Goal: Find specific page/section: Find specific page/section

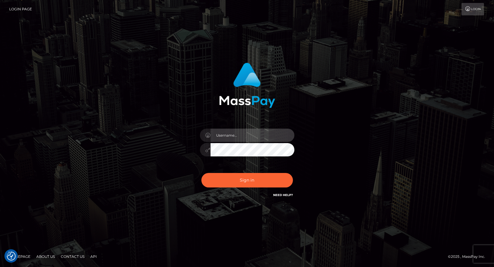
checkbox input "true"
type input "frank.minyon@cforth.com"
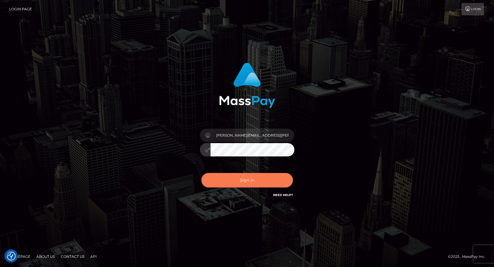
click at [250, 177] on button "Sign in" at bounding box center [246, 180] width 91 height 14
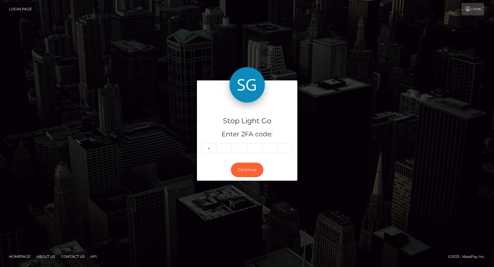
type input "6"
type input "2"
type input "8"
type input "1"
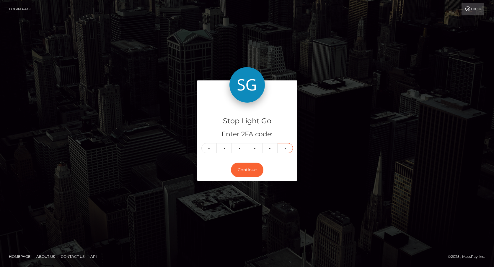
type input "4"
click at [247, 170] on button "Continue" at bounding box center [247, 169] width 32 height 14
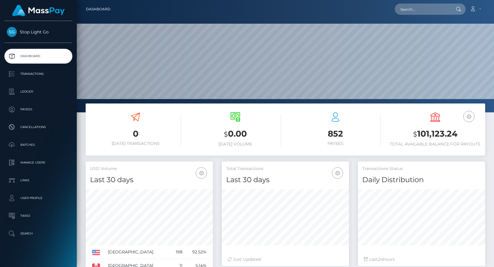
scroll to position [104, 127]
click at [419, 9] on input "text" at bounding box center [422, 9] width 55 height 11
click at [408, 9] on input "text" at bounding box center [422, 9] width 55 height 11
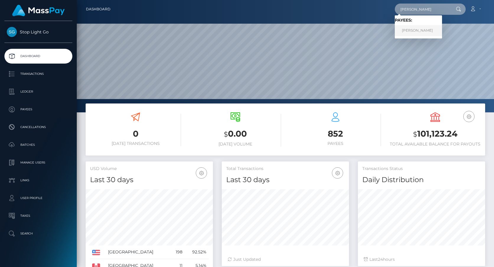
type input "frank j"
click at [419, 32] on link "Frank J Minyon" at bounding box center [418, 30] width 47 height 11
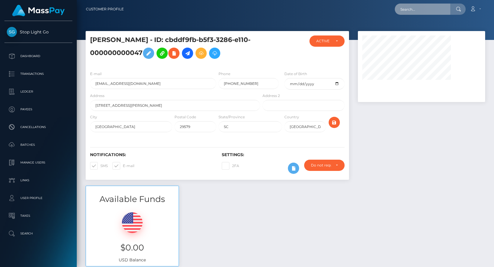
click at [428, 9] on input "text" at bounding box center [422, 9] width 55 height 11
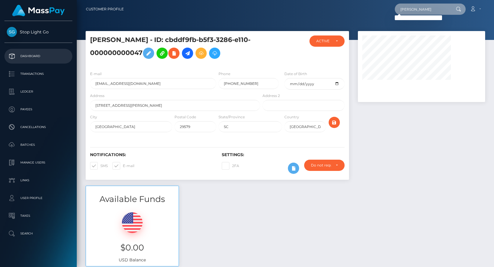
type input "[PERSON_NAME]"
click at [29, 53] on p "Dashboard" at bounding box center [38, 56] width 63 height 9
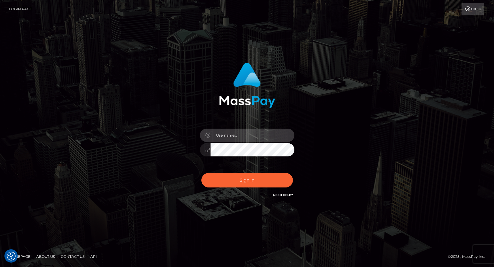
type input "frank.minyon@cforth.com"
click at [247, 184] on button "Sign in" at bounding box center [246, 180] width 91 height 14
type input "[PERSON_NAME][EMAIL_ADDRESS][PERSON_NAME][DOMAIN_NAME]"
click at [247, 177] on button "Sign in" at bounding box center [246, 180] width 91 height 14
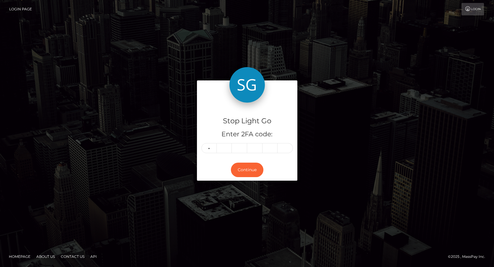
type input "3"
type input "4"
type input "8"
type input "7"
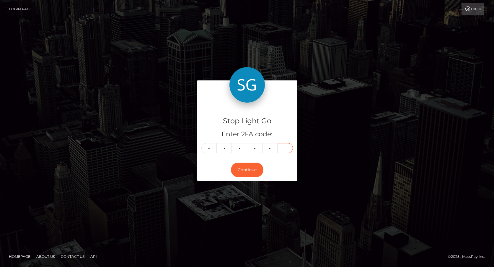
type input "1"
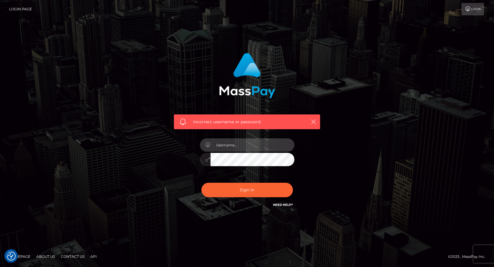
type input "[PERSON_NAME][EMAIL_ADDRESS][PERSON_NAME][DOMAIN_NAME]"
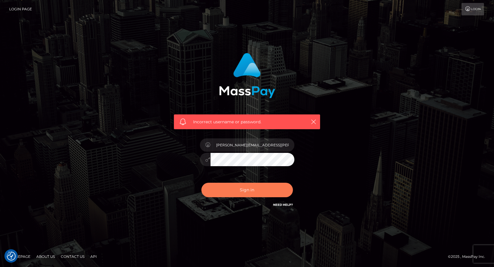
click at [243, 189] on button "Sign in" at bounding box center [246, 189] width 91 height 14
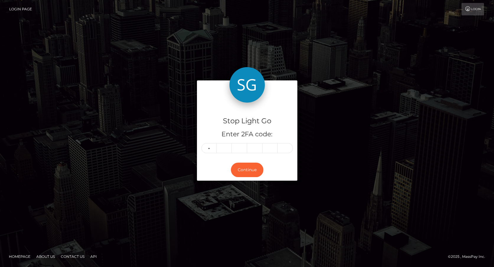
type input "7"
type input "0"
type input "4"
type input "3"
type input "9"
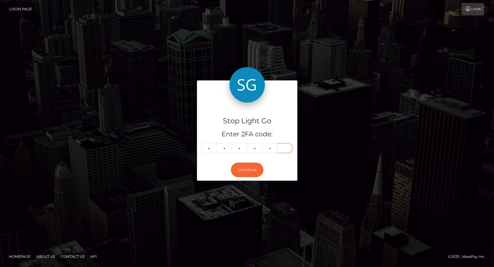
type input "7"
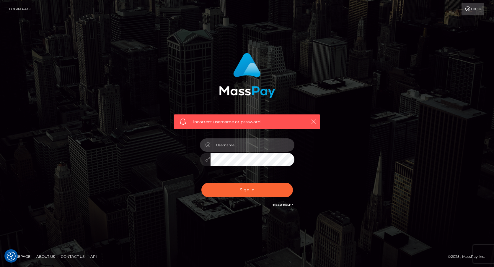
type input "frank.minyon@cforth.com"
click at [243, 188] on button "Sign in" at bounding box center [246, 189] width 91 height 14
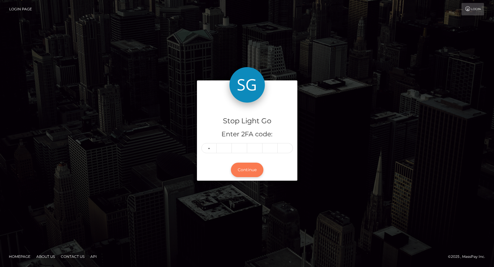
type input "0"
type input "8"
type input "4"
type input "3"
type input "4"
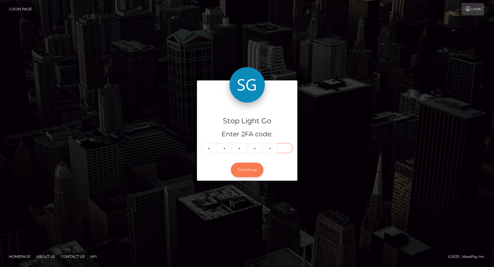
type input "5"
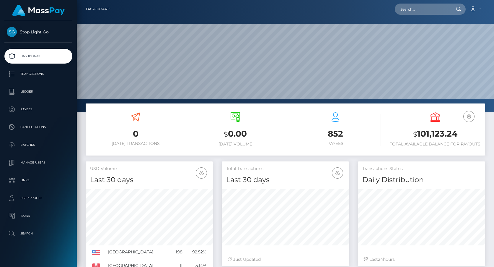
scroll to position [104, 127]
click at [415, 6] on input "text" at bounding box center [422, 9] width 55 height 11
drag, startPoint x: 409, startPoint y: 19, endPoint x: 435, endPoint y: 7, distance: 28.3
click at [434, 7] on input "Frank Minyon" at bounding box center [422, 9] width 55 height 11
click at [435, 7] on input "Frank Minyon" at bounding box center [422, 9] width 55 height 11
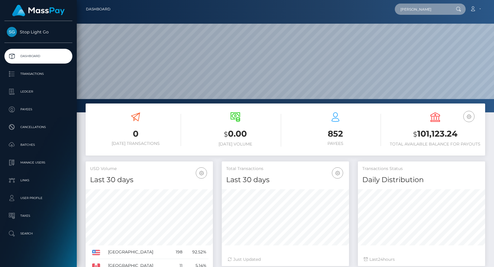
click at [435, 7] on input "Frank Minyon" at bounding box center [422, 9] width 55 height 11
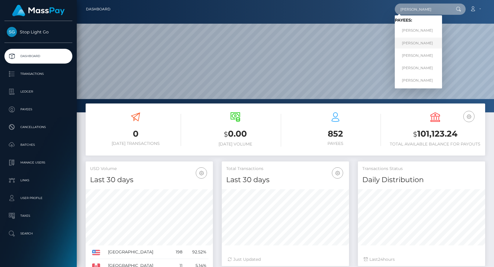
type input "Frank"
click at [416, 43] on link "Frank Minyon" at bounding box center [418, 42] width 47 height 11
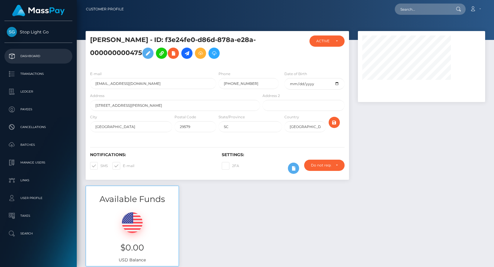
click at [25, 55] on p "Dashboard" at bounding box center [38, 56] width 63 height 9
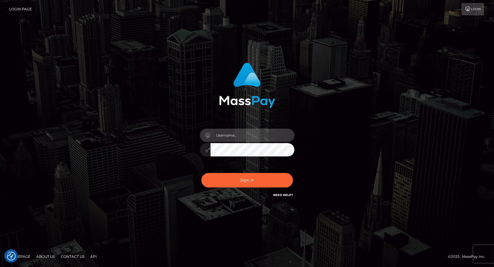
type input "frank.minyon@cforth.com"
click at [264, 181] on button "Sign in" at bounding box center [246, 180] width 91 height 14
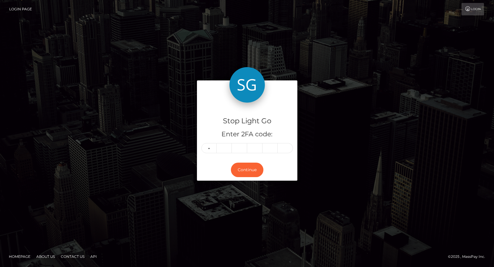
type input "8"
type input "2"
type input "7"
type input "6"
type input "7"
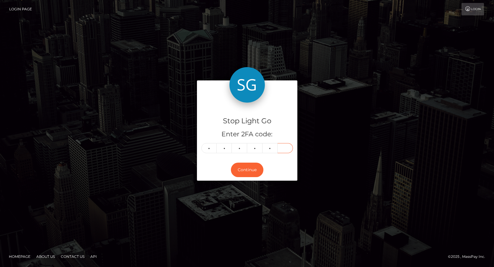
type input "3"
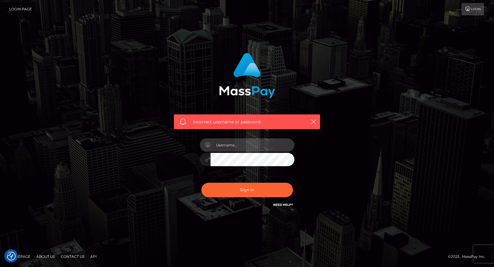
type input "[PERSON_NAME][EMAIL_ADDRESS][PERSON_NAME][DOMAIN_NAME]"
click at [246, 187] on button "Sign in" at bounding box center [246, 189] width 91 height 14
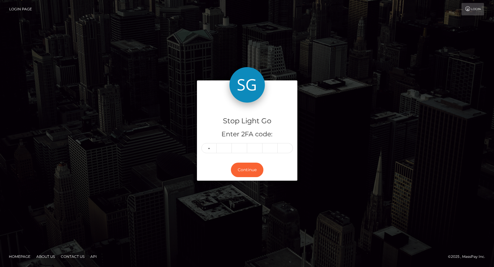
type input "8"
type input "2"
type input "7"
type input "6"
type input "7"
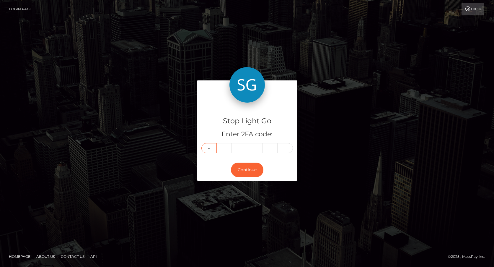
type input "7"
type input "6"
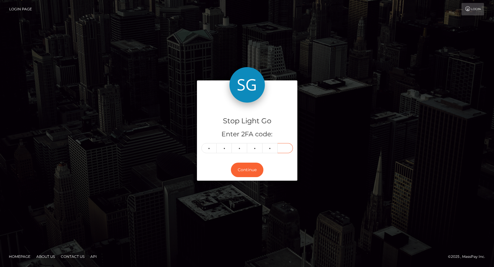
type input "6"
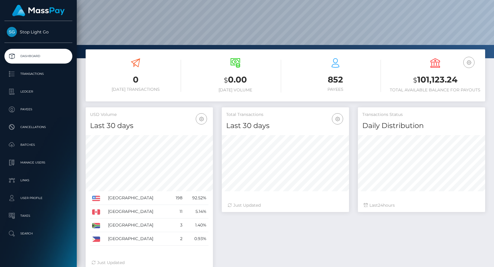
scroll to position [55, 0]
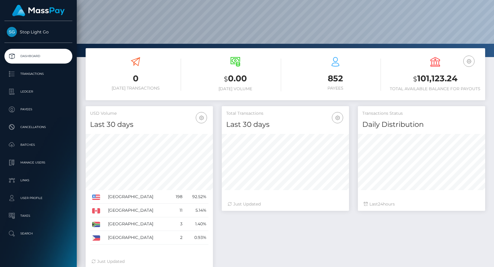
click at [48, 61] on link "Dashboard" at bounding box center [38, 56] width 68 height 15
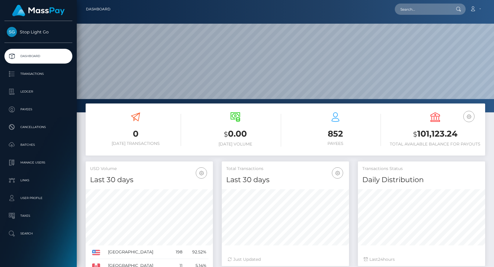
scroll to position [104, 127]
click at [433, 11] on input "text" at bounding box center [422, 9] width 55 height 11
paste input "frankminyon@bellsouth.net"
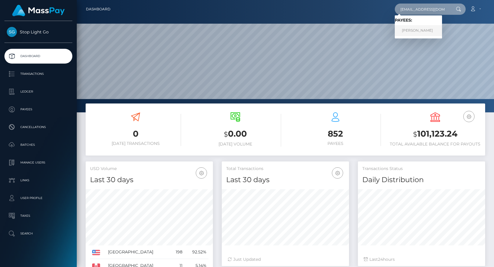
type input "frankminyon@bellsouth.net"
click at [416, 31] on link "Frank J Minyon" at bounding box center [418, 30] width 47 height 11
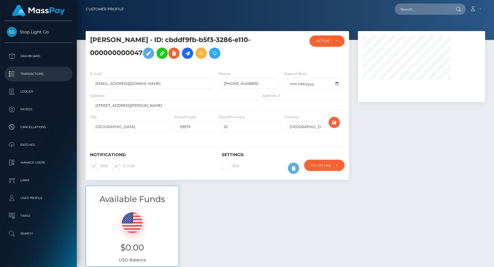
click at [36, 73] on p "Transactions" at bounding box center [38, 73] width 63 height 9
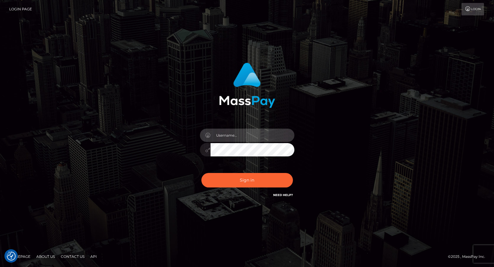
type input "[PERSON_NAME][EMAIL_ADDRESS][PERSON_NAME][DOMAIN_NAME]"
drag, startPoint x: 255, startPoint y: 175, endPoint x: 258, endPoint y: 177, distance: 3.6
click at [257, 176] on button "Sign in" at bounding box center [246, 180] width 91 height 14
type input "[PERSON_NAME][EMAIL_ADDRESS][PERSON_NAME][DOMAIN_NAME]"
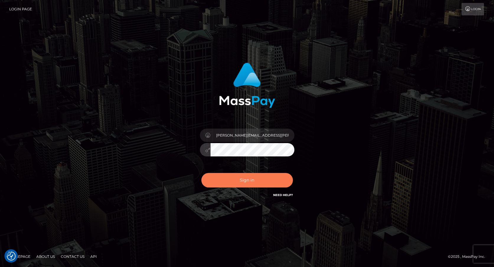
click at [255, 182] on button "Sign in" at bounding box center [246, 180] width 91 height 14
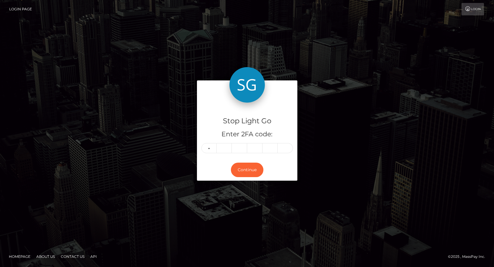
type input "3"
type input "1"
type input "8"
type input "2"
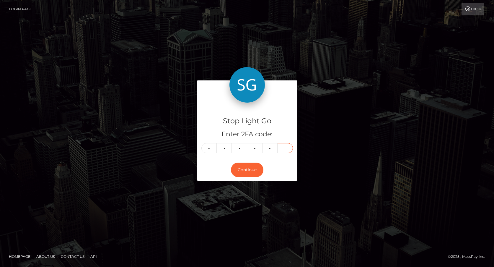
type input "1"
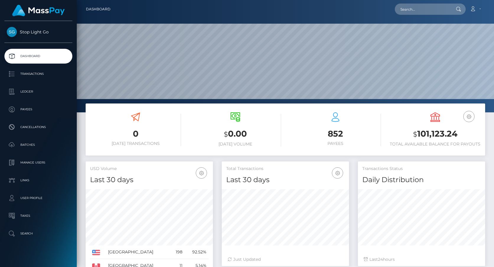
scroll to position [104, 127]
click at [432, 10] on input "text" at bounding box center [422, 9] width 55 height 11
paste input "[EMAIL_ADDRESS][DOMAIN_NAME]"
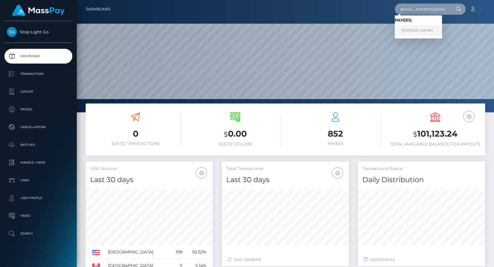
type input "[EMAIL_ADDRESS][DOMAIN_NAME]"
click at [413, 29] on link "Frank J Minyon" at bounding box center [418, 30] width 47 height 11
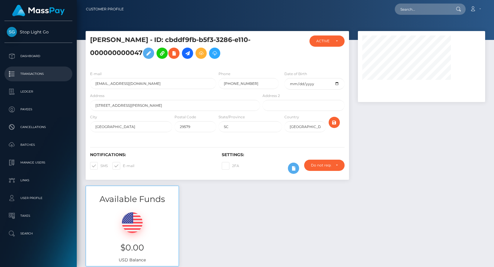
click at [30, 74] on p "Transactions" at bounding box center [38, 73] width 63 height 9
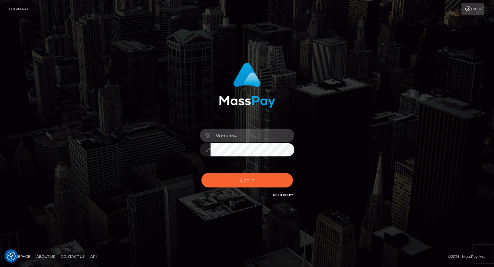
type input "frank.minyon@cforth.com"
click at [258, 180] on button "Sign in" at bounding box center [246, 180] width 91 height 14
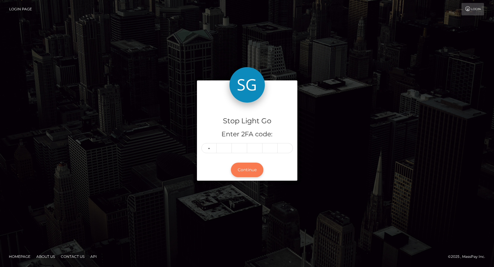
type input "2"
type input "1"
type input "7"
type input "2"
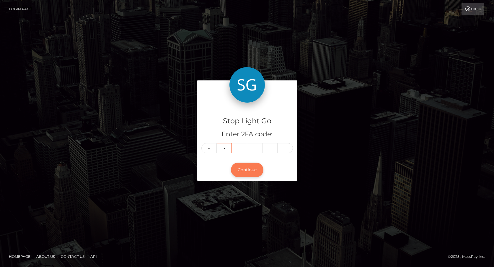
type input "0"
type input "1"
type input "0"
type input "7"
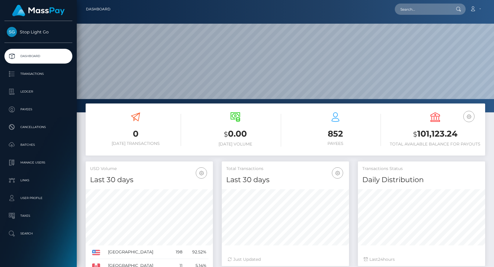
scroll to position [104, 127]
click at [34, 72] on p "Transactions" at bounding box center [38, 73] width 63 height 9
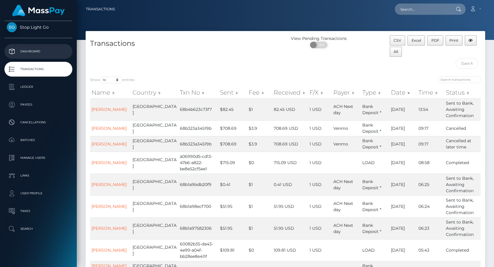
click at [36, 49] on p "Dashboard" at bounding box center [38, 51] width 63 height 9
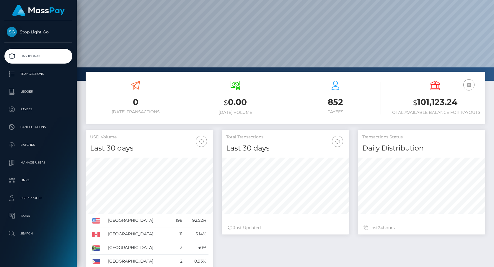
scroll to position [32, 0]
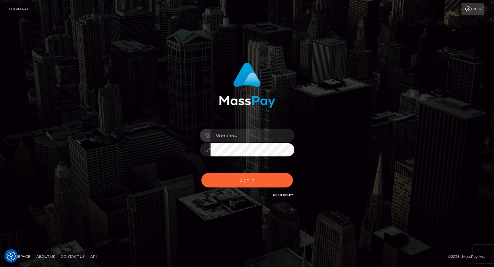
checkbox input "true"
click at [392, 120] on div "Sign in" at bounding box center [247, 133] width 336 height 150
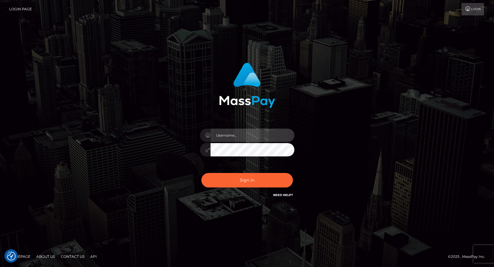
click at [223, 136] on input "text" at bounding box center [252, 134] width 84 height 13
type input "frank.minyon@cforth.com"
click at [247, 184] on button "Sign in" at bounding box center [246, 180] width 91 height 14
type input "frank.minyon@cforth.com"
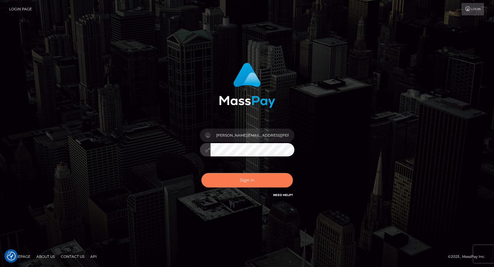
click at [250, 180] on button "Sign in" at bounding box center [246, 180] width 91 height 14
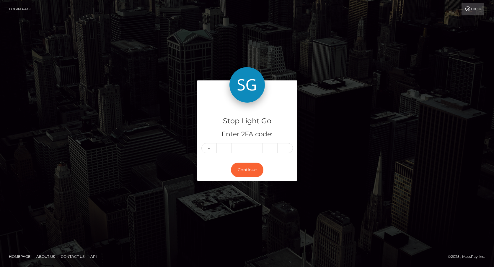
type input "8"
type input "7"
type input "5"
type input "0"
type input "5"
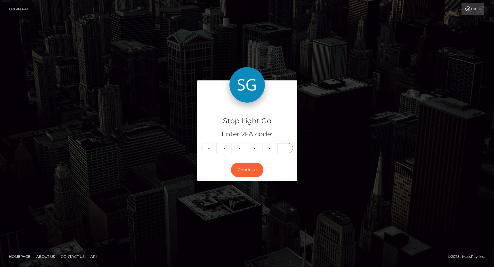
type input "3"
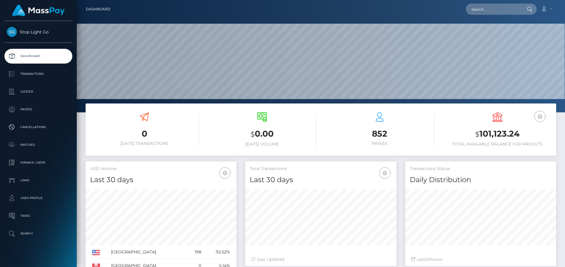
scroll to position [112, 488]
drag, startPoint x: 480, startPoint y: 131, endPoint x: 533, endPoint y: 133, distance: 52.9
click at [493, 133] on h3 "$ 101,123.24" at bounding box center [497, 134] width 109 height 12
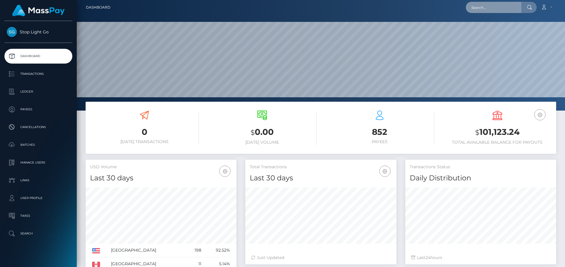
click at [493, 6] on input "text" at bounding box center [493, 7] width 55 height 11
click at [493, 7] on input "fra" at bounding box center [493, 7] width 55 height 11
paste input "nkminyon@bellsouth.net"
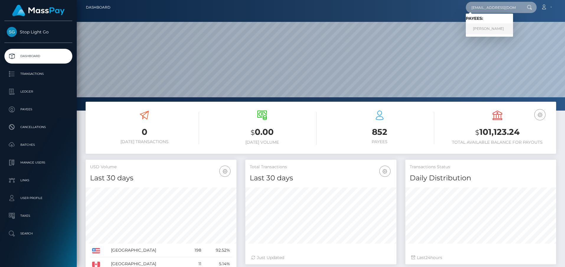
type input "frankminyon@bellsouth.net"
click at [491, 28] on link "Frank J Minyon" at bounding box center [489, 28] width 47 height 11
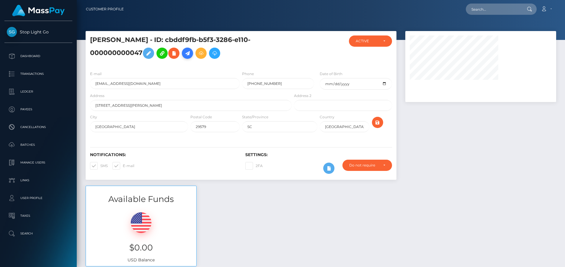
click at [188, 53] on icon at bounding box center [187, 53] width 7 height 7
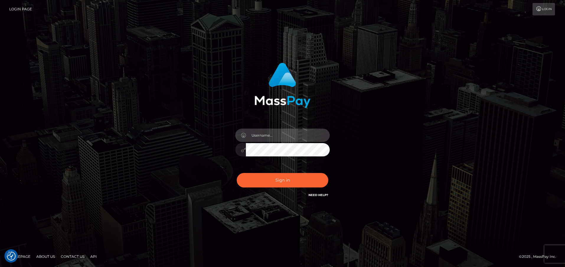
type input "frank.minyon@cforth.com"
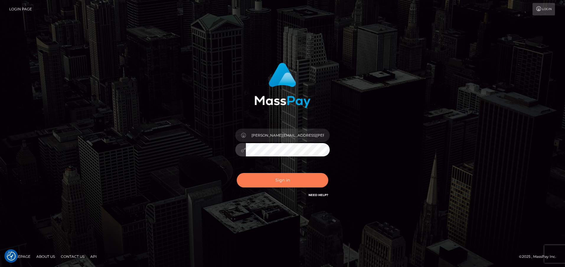
click at [291, 176] on button "Sign in" at bounding box center [282, 180] width 91 height 14
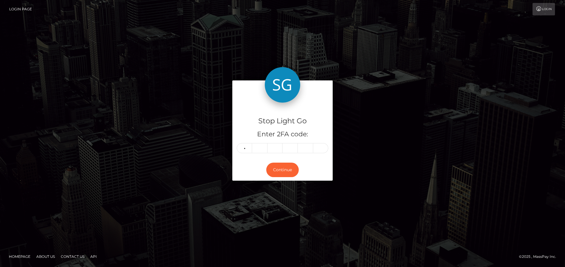
type input "8"
type input "4"
type input "7"
type input "0"
type input "9"
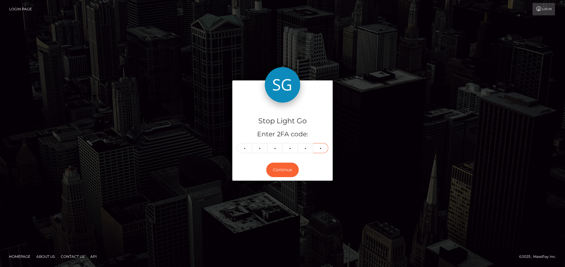
type input "5"
click at [282, 170] on button "Continue" at bounding box center [282, 169] width 32 height 14
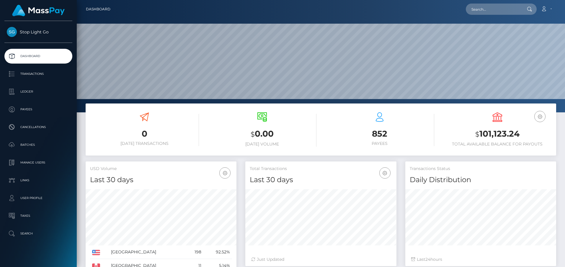
scroll to position [104, 151]
click at [499, 8] on input "text" at bounding box center [493, 9] width 55 height 11
paste input "[EMAIL_ADDRESS][DOMAIN_NAME]"
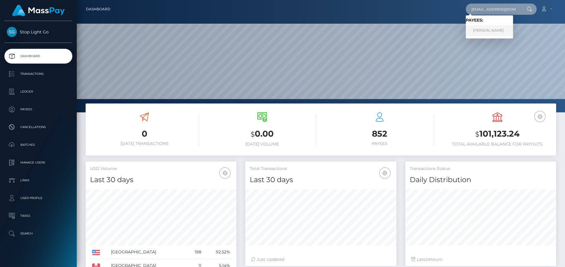
type input "frankminyon@bellsouth.net"
click at [482, 31] on link "Frank J Minyon" at bounding box center [489, 30] width 47 height 11
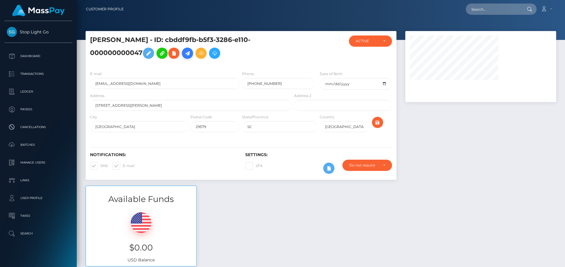
click at [186, 50] on icon at bounding box center [187, 53] width 7 height 7
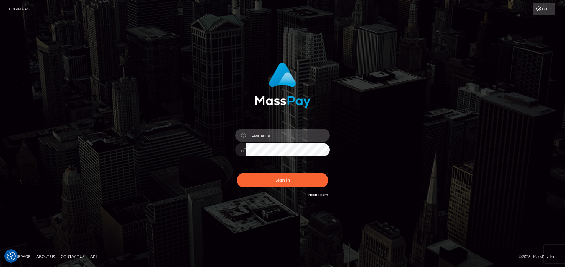
type input "frank.minyon@cforth.com"
click at [292, 190] on div "Sign in Need Help?" at bounding box center [282, 182] width 103 height 26
click at [295, 181] on button "Sign in" at bounding box center [282, 180] width 91 height 14
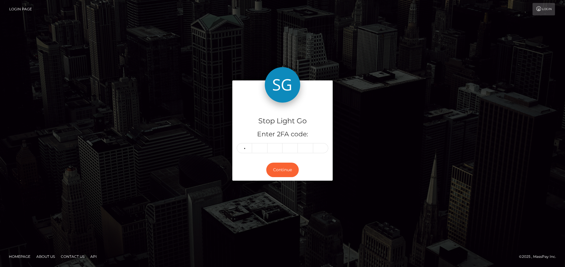
type input "8"
type input "4"
type input "7"
type input "0"
type input "9"
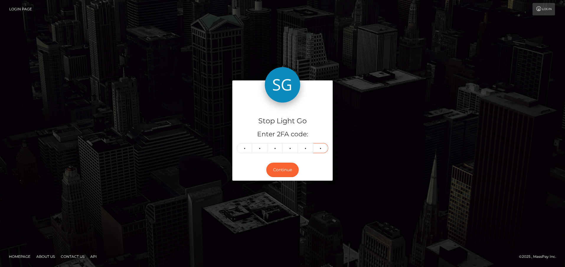
type input "5"
click at [282, 170] on button "Continue" at bounding box center [282, 169] width 32 height 14
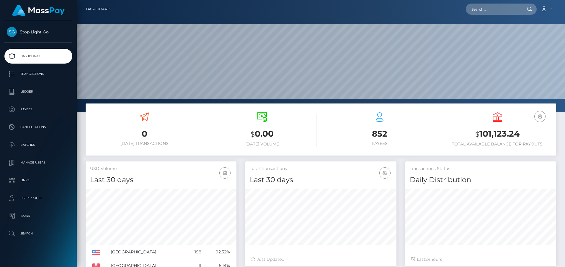
scroll to position [104, 151]
click at [30, 75] on p "Transactions" at bounding box center [38, 73] width 63 height 9
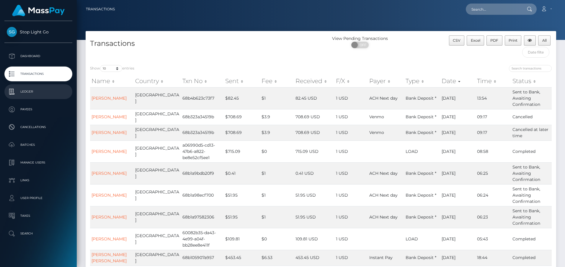
click at [29, 93] on p "Ledger" at bounding box center [38, 91] width 63 height 9
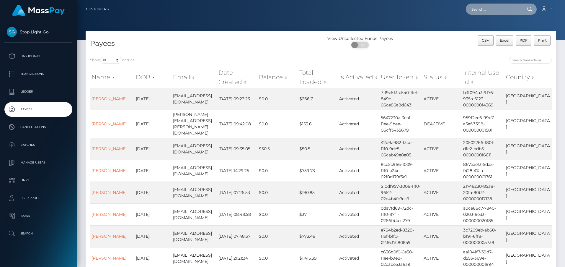
click at [501, 9] on input "text" at bounding box center [493, 9] width 55 height 11
paste input "[EMAIL_ADDRESS][DOMAIN_NAME]"
type input "frankminyon@bellsouth.net"
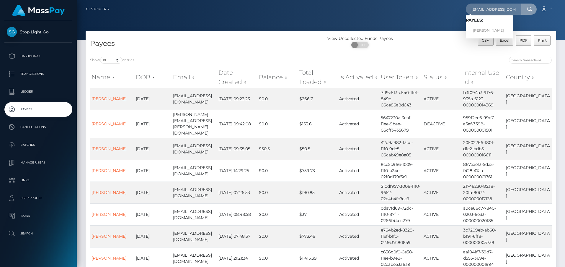
click at [484, 30] on link "Frank J Minyon" at bounding box center [489, 30] width 47 height 11
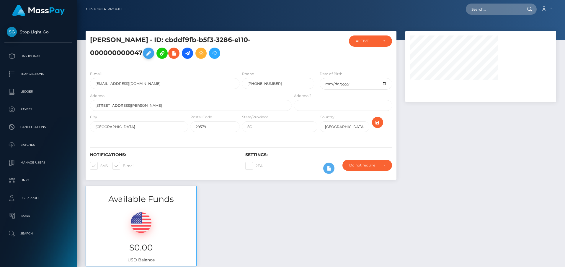
click at [151, 54] on icon at bounding box center [148, 53] width 7 height 7
click at [163, 54] on icon at bounding box center [161, 53] width 7 height 7
click at [174, 52] on icon at bounding box center [173, 53] width 7 height 7
click at [189, 54] on icon at bounding box center [187, 53] width 7 height 7
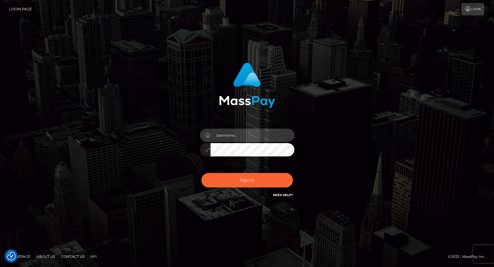
type input "frank.minyon@cforth.com"
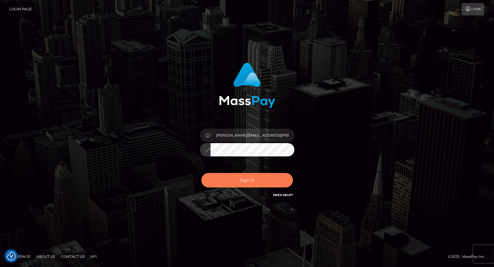
click at [249, 179] on button "Sign in" at bounding box center [246, 180] width 91 height 14
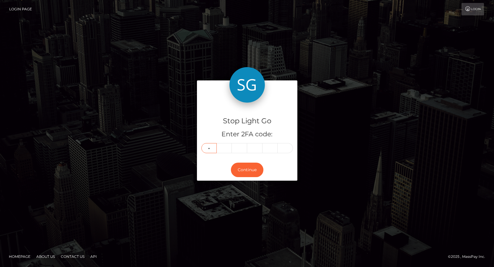
type input "5"
type input "7"
type input "9"
type input "3"
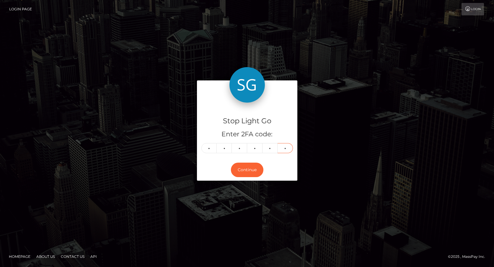
type input "8"
click at [247, 170] on button "Continue" at bounding box center [247, 169] width 32 height 14
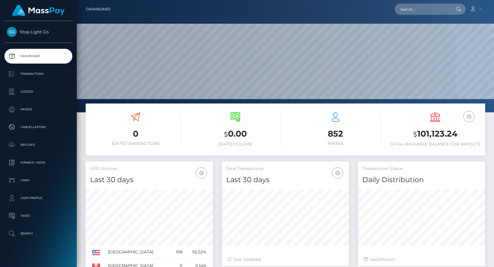
scroll to position [104, 127]
click at [414, 13] on input "text" at bounding box center [422, 9] width 55 height 11
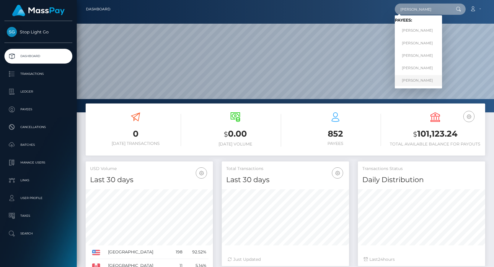
type input "frank"
click at [411, 79] on link "Frank Kunze" at bounding box center [418, 80] width 47 height 11
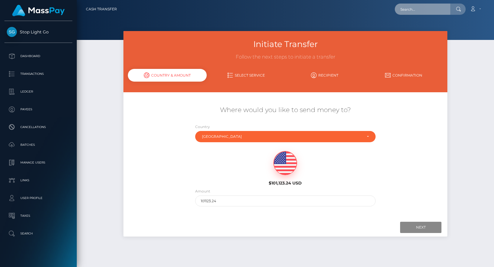
click at [423, 12] on input "text" at bounding box center [422, 9] width 55 height 11
paste input "[EMAIL_ADDRESS][DOMAIN_NAME]"
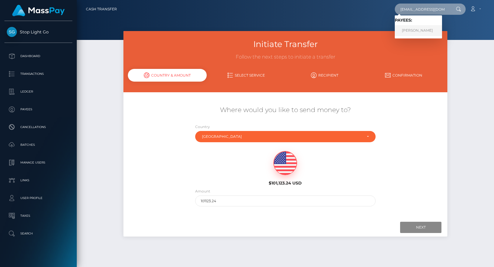
type input "[EMAIL_ADDRESS][DOMAIN_NAME]"
click at [415, 29] on link "Frank J Minyon" at bounding box center [418, 30] width 47 height 11
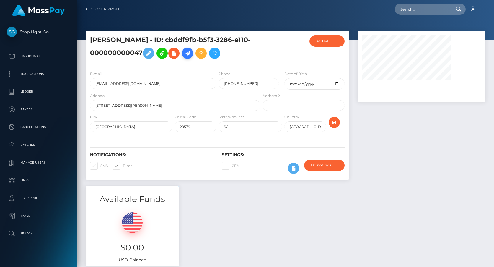
click at [187, 53] on icon at bounding box center [187, 53] width 7 height 7
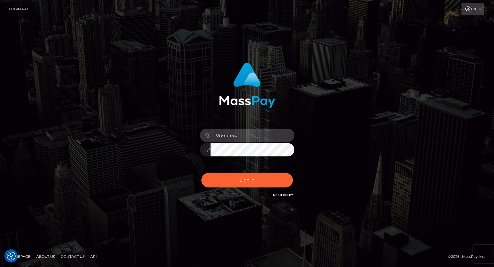
type input "frank.minyon@cforth.com"
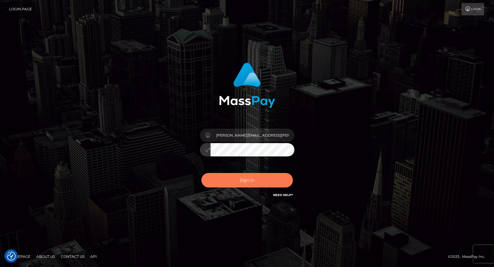
click at [258, 183] on button "Sign in" at bounding box center [246, 180] width 91 height 14
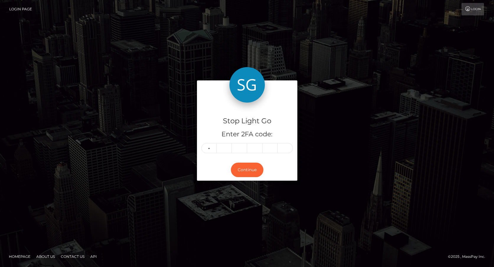
type input "8"
type input "4"
type input "5"
type input "8"
type input "4"
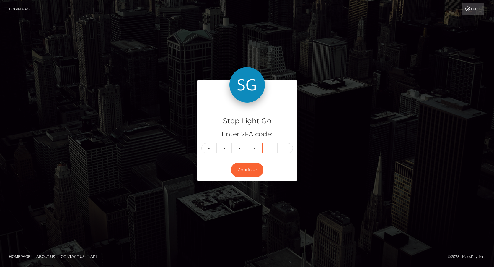
type input "6"
type input "2"
type input "1"
click at [247, 169] on button "Continue" at bounding box center [247, 169] width 32 height 14
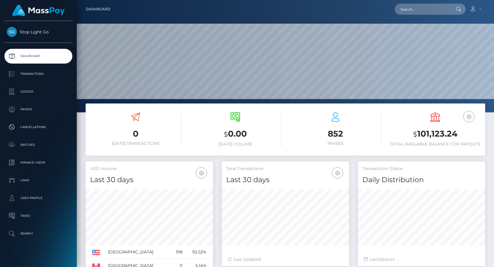
scroll to position [104, 127]
click at [408, 8] on input "text" at bounding box center [422, 9] width 55 height 11
paste input "frankminyon@bellsouth.net"
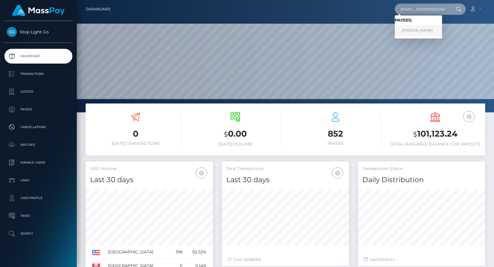
type input "frankminyon@bellsouth.net"
click at [409, 29] on link "Frank J Minyon" at bounding box center [418, 30] width 47 height 11
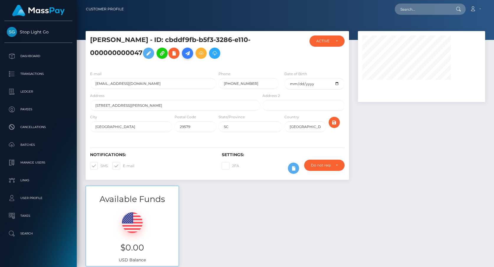
click at [191, 55] on icon at bounding box center [187, 53] width 7 height 7
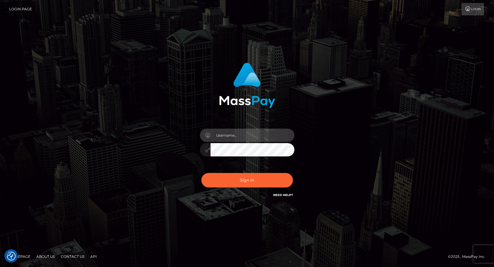
type input "frank.minyon@cforth.com"
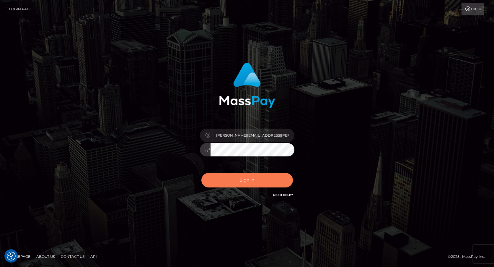
click at [254, 184] on button "Sign in" at bounding box center [246, 180] width 91 height 14
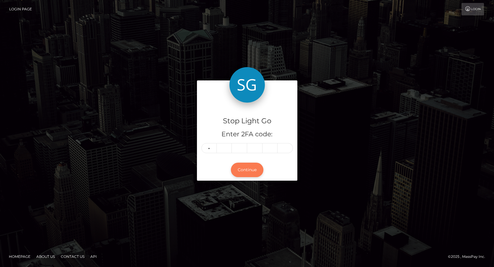
type input "7"
type input "4"
type input "5"
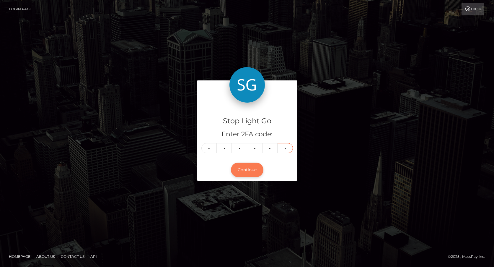
type input "4"
click at [247, 170] on button "Continue" at bounding box center [247, 169] width 32 height 14
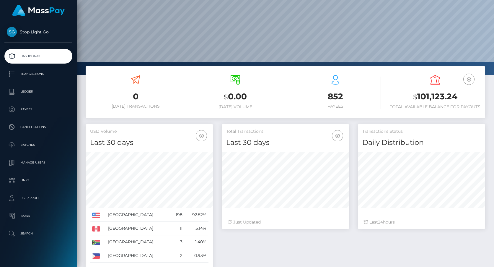
scroll to position [38, 0]
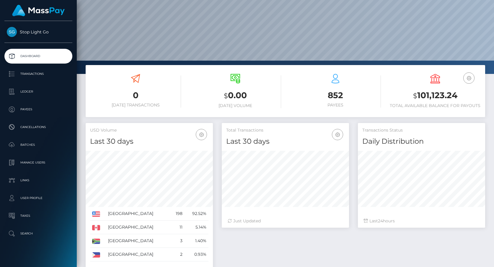
click at [336, 97] on h3 "852" at bounding box center [335, 95] width 91 height 12
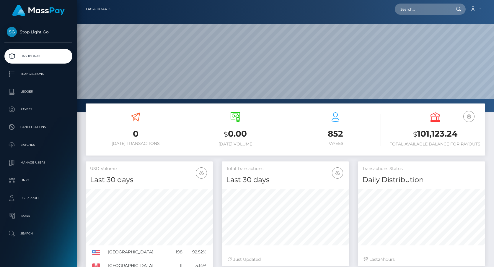
scroll to position [0, 0]
click at [424, 9] on input "text" at bounding box center [422, 9] width 55 height 11
click at [406, 12] on input "text" at bounding box center [422, 9] width 55 height 11
click at [425, 9] on input "frank j minyon" at bounding box center [422, 9] width 55 height 11
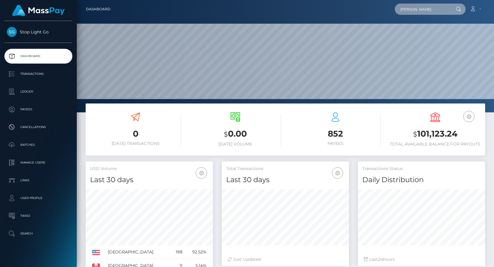
click at [425, 9] on input "frank j minyon" at bounding box center [422, 9] width 55 height 11
type input "frank j"
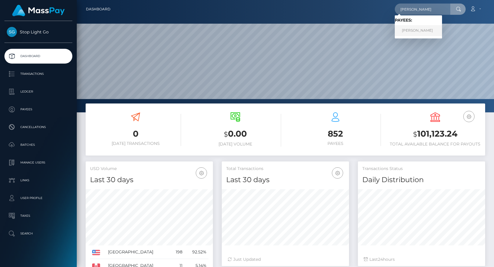
click at [422, 29] on link "Frank J Minyon" at bounding box center [418, 30] width 47 height 11
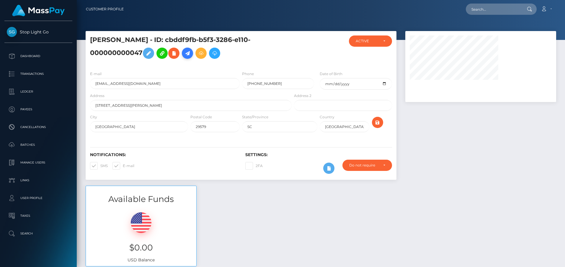
drag, startPoint x: 188, startPoint y: 50, endPoint x: 190, endPoint y: 55, distance: 4.9
click at [188, 51] on icon at bounding box center [187, 53] width 7 height 7
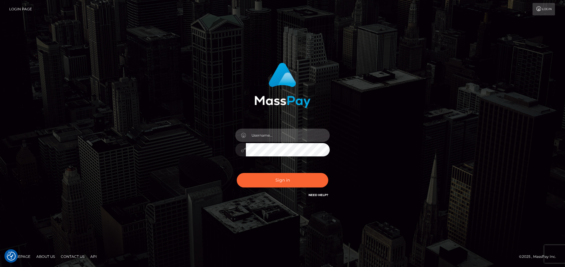
type input "frank.minyon@cforth.com"
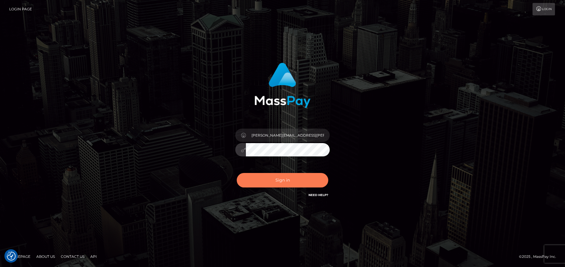
click at [294, 182] on button "Sign in" at bounding box center [282, 180] width 91 height 14
